Goal: Information Seeking & Learning: Check status

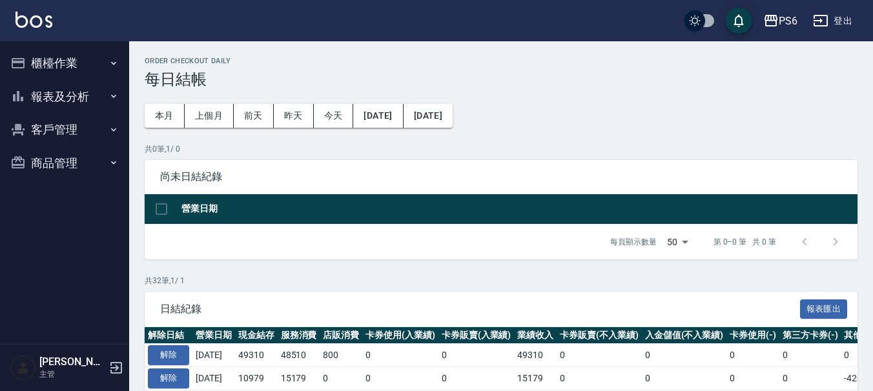
click at [72, 95] on button "報表及分析" at bounding box center [64, 97] width 119 height 34
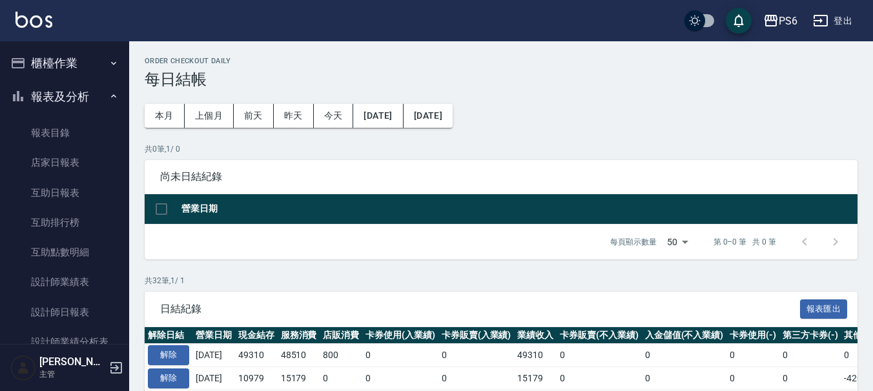
click at [94, 78] on button "櫃檯作業" at bounding box center [64, 64] width 119 height 34
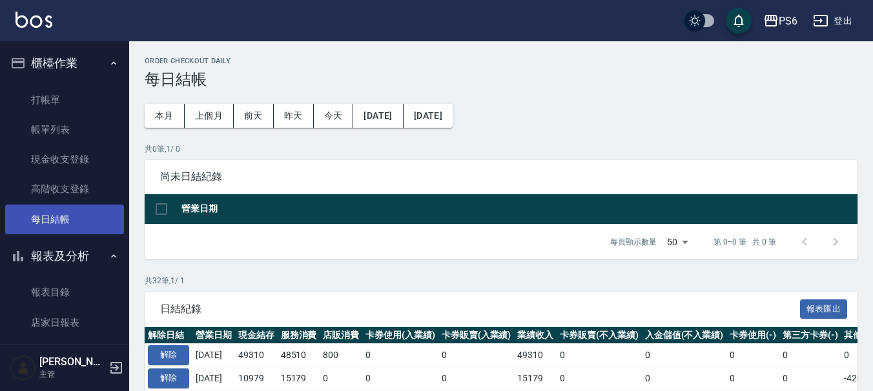
click at [56, 223] on link "每日結帳" at bounding box center [64, 220] width 119 height 30
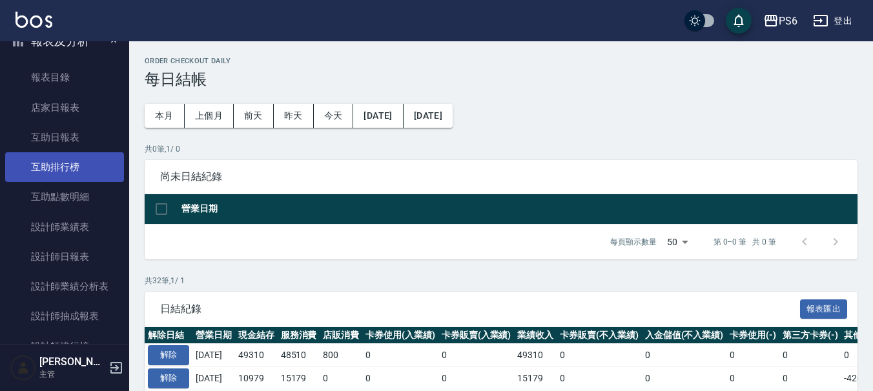
scroll to position [194, 0]
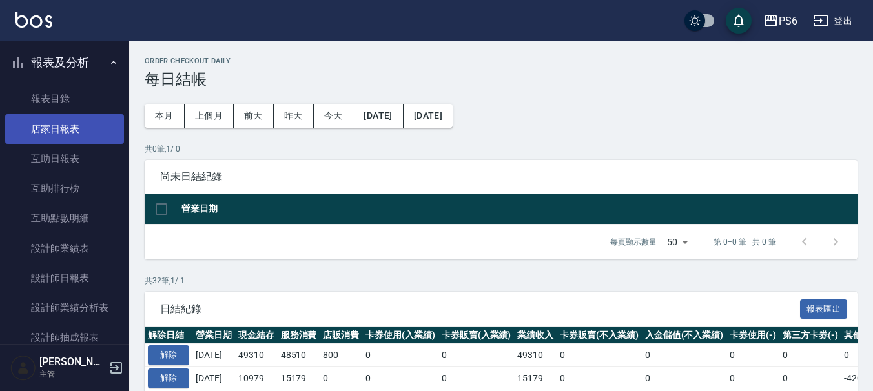
click at [58, 133] on link "店家日報表" at bounding box center [64, 129] width 119 height 30
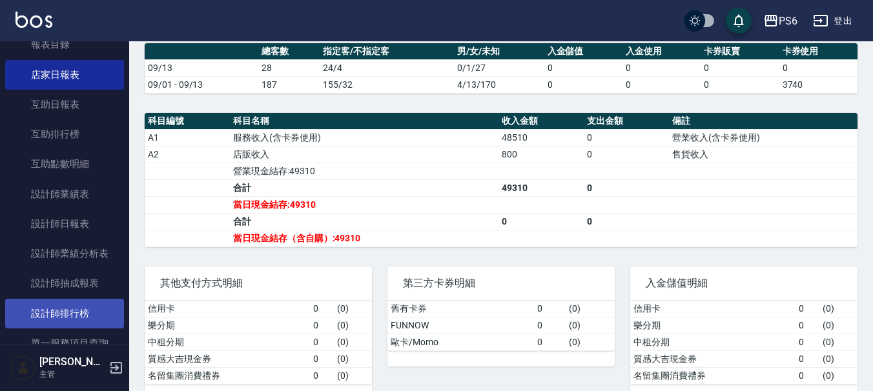
scroll to position [271, 0]
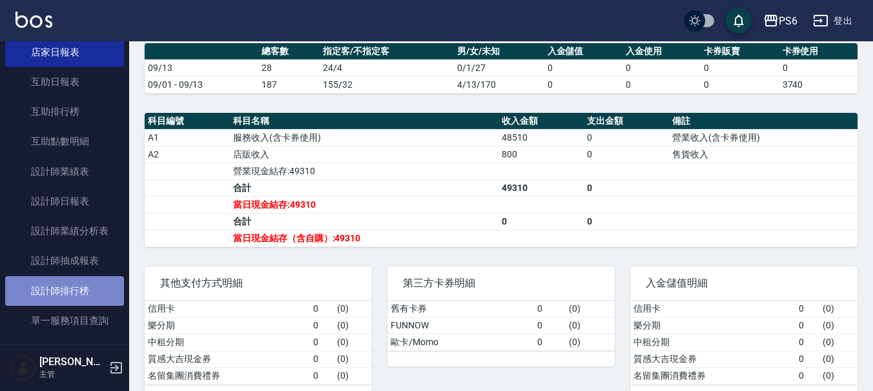
click at [92, 285] on link "設計師排行榜" at bounding box center [64, 291] width 119 height 30
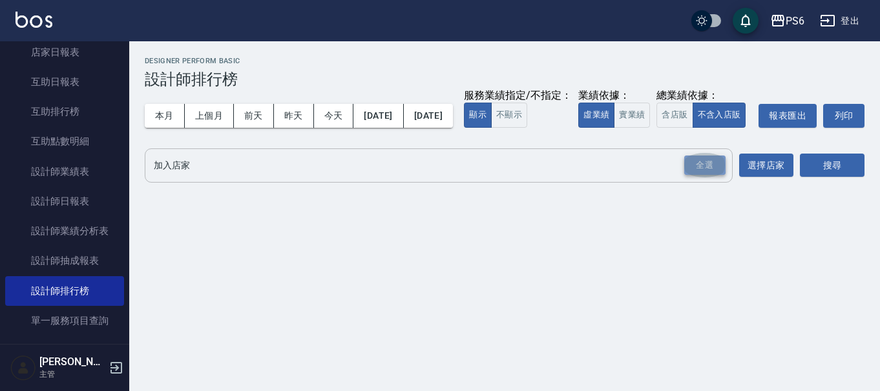
drag, startPoint x: 707, startPoint y: 196, endPoint x: 869, endPoint y: 202, distance: 162.2
click at [707, 176] on div "全選" at bounding box center [704, 166] width 41 height 20
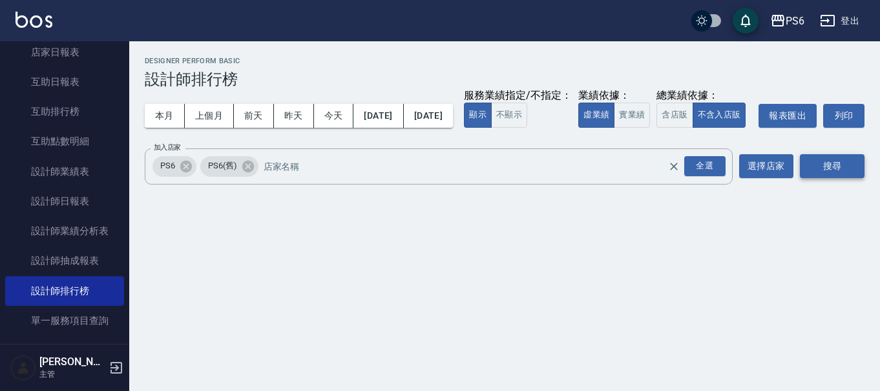
drag, startPoint x: 870, startPoint y: 202, endPoint x: 847, endPoint y: 200, distance: 23.3
click at [864, 202] on div "PS6 [DATE] - [DATE] 設計師排行榜 列印時間： [DATE][PHONE_NUMBER]:16 Designer Perform Basic…" at bounding box center [504, 123] width 751 height 164
click at [844, 178] on button "搜尋" at bounding box center [832, 166] width 65 height 24
